Goal: Communication & Community: Answer question/provide support

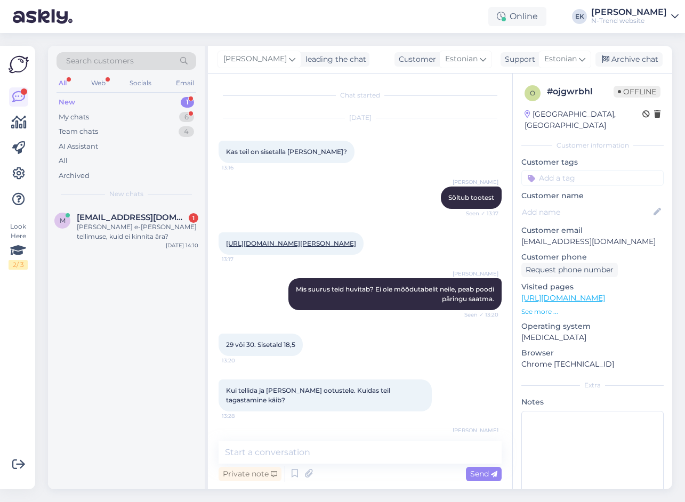
scroll to position [184, 0]
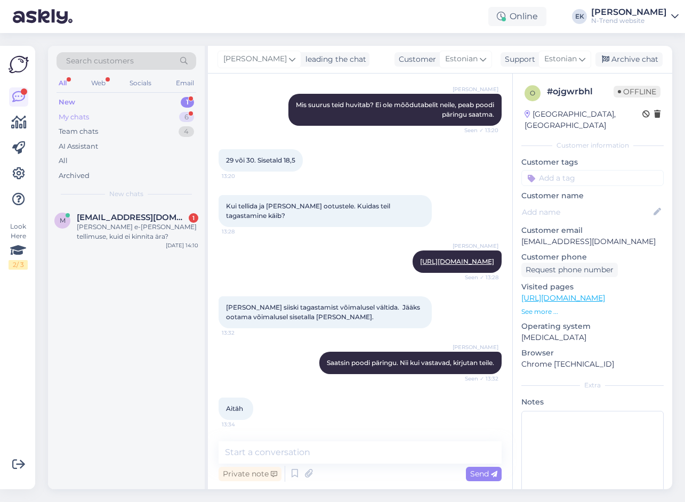
click at [82, 114] on div "My chats" at bounding box center [74, 117] width 30 height 11
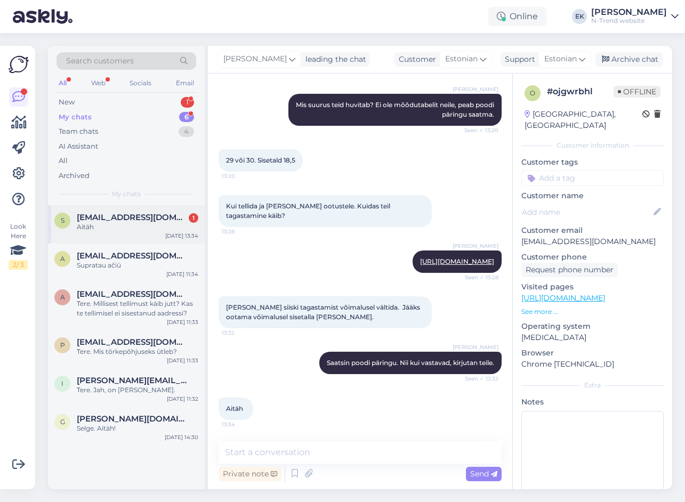
click at [97, 224] on div "Aitäh" at bounding box center [138, 227] width 122 height 10
click at [289, 453] on textarea at bounding box center [360, 452] width 283 height 22
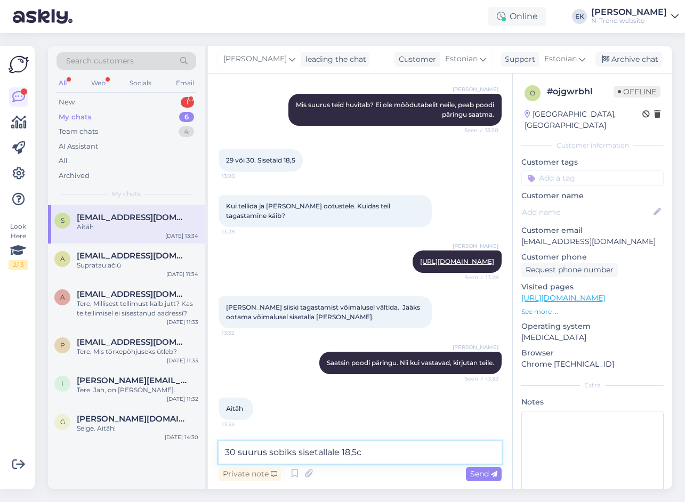
type textarea "30 suurus sobiks sisetallale 18,5cm"
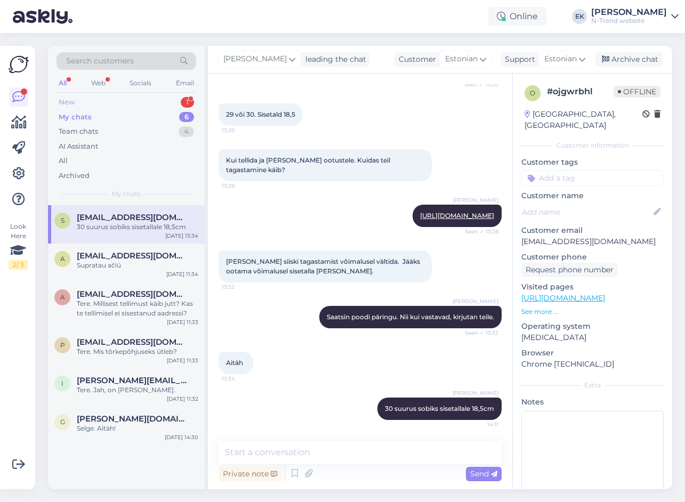
click at [78, 100] on div "New 1" at bounding box center [127, 102] width 140 height 15
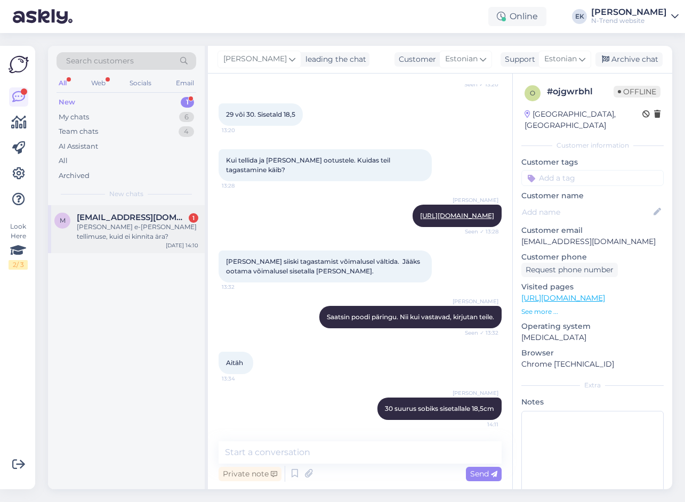
click at [99, 224] on div "[PERSON_NAME] e-[PERSON_NAME] tellimuse, kuid ei kinnita ära?" at bounding box center [138, 231] width 122 height 19
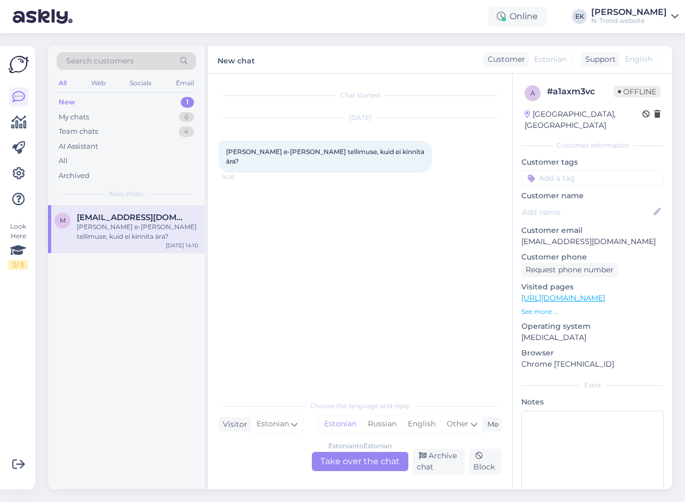
click at [361, 456] on div "Estonian to Estonian Take over the chat" at bounding box center [360, 461] width 96 height 19
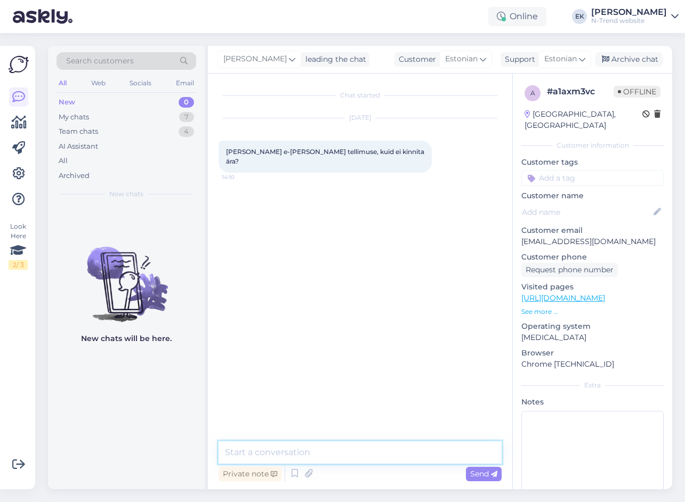
click at [347, 457] on textarea at bounding box center [360, 452] width 283 height 22
type textarea "Miks? Mis veateate ette viskab?"
